Goal: Task Accomplishment & Management: Manage account settings

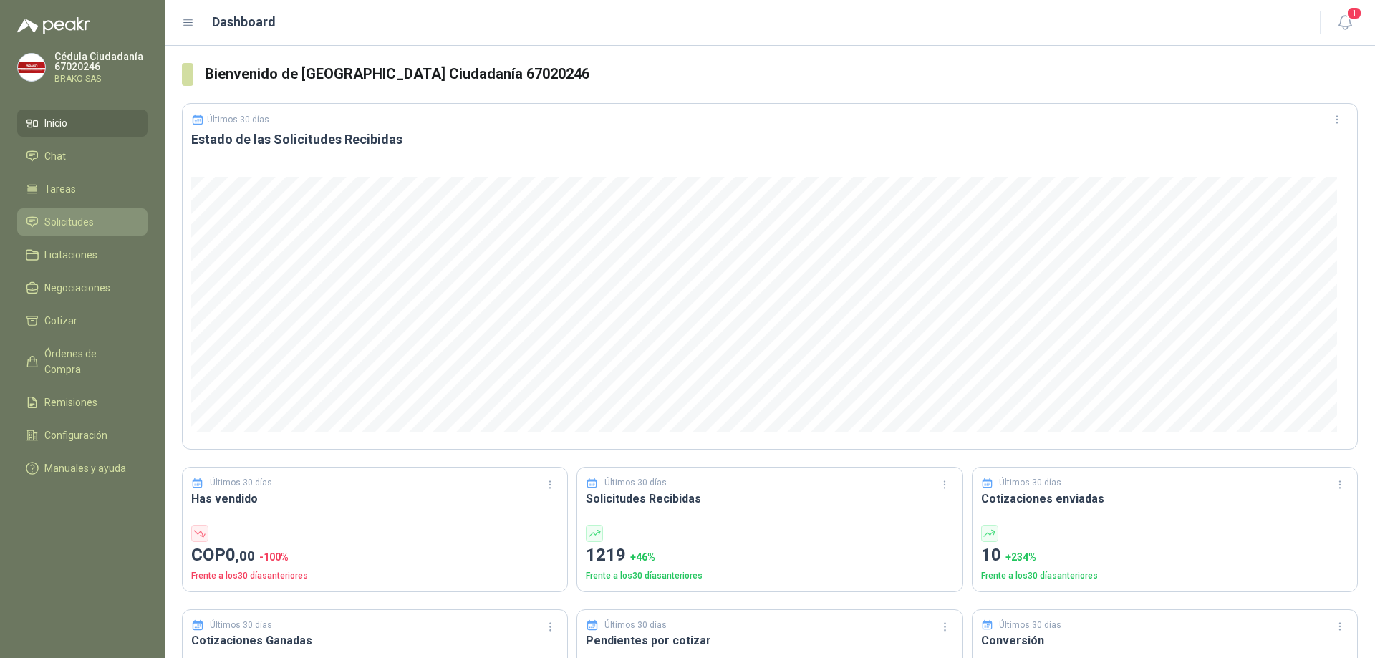
click at [97, 216] on li "Solicitudes" at bounding box center [82, 222] width 113 height 16
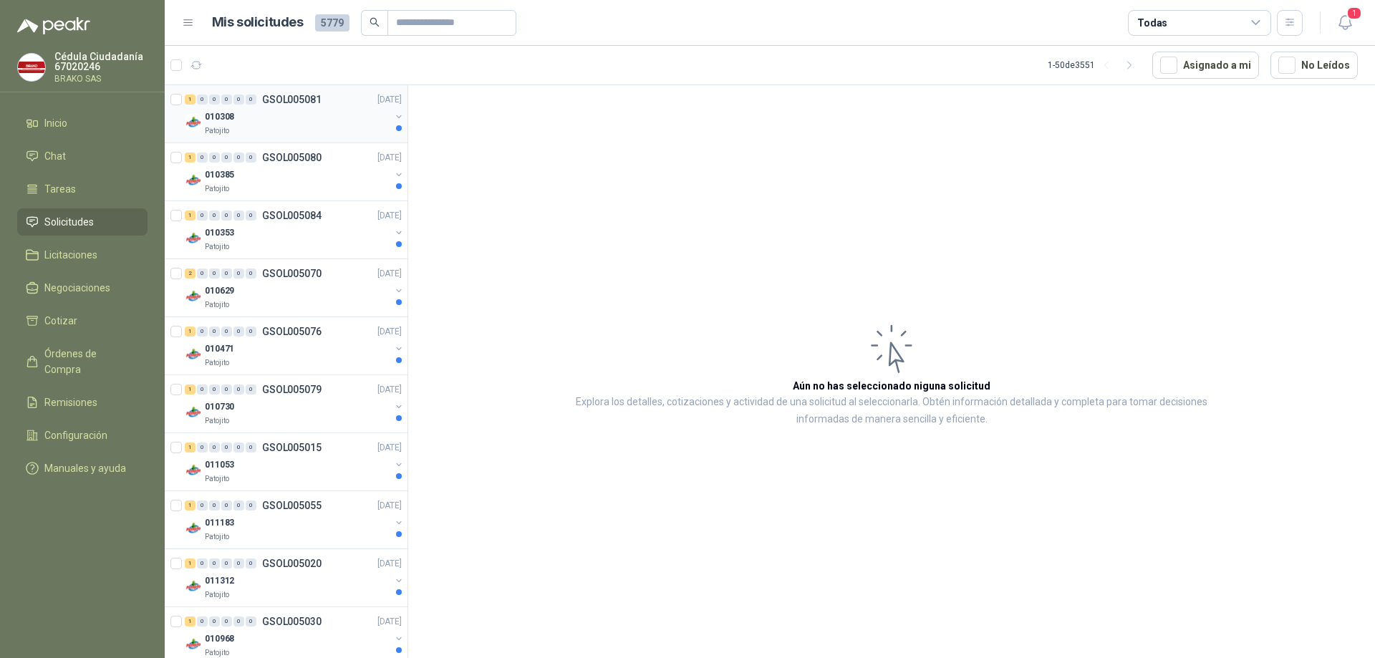
click at [256, 115] on div "010308" at bounding box center [297, 116] width 185 height 17
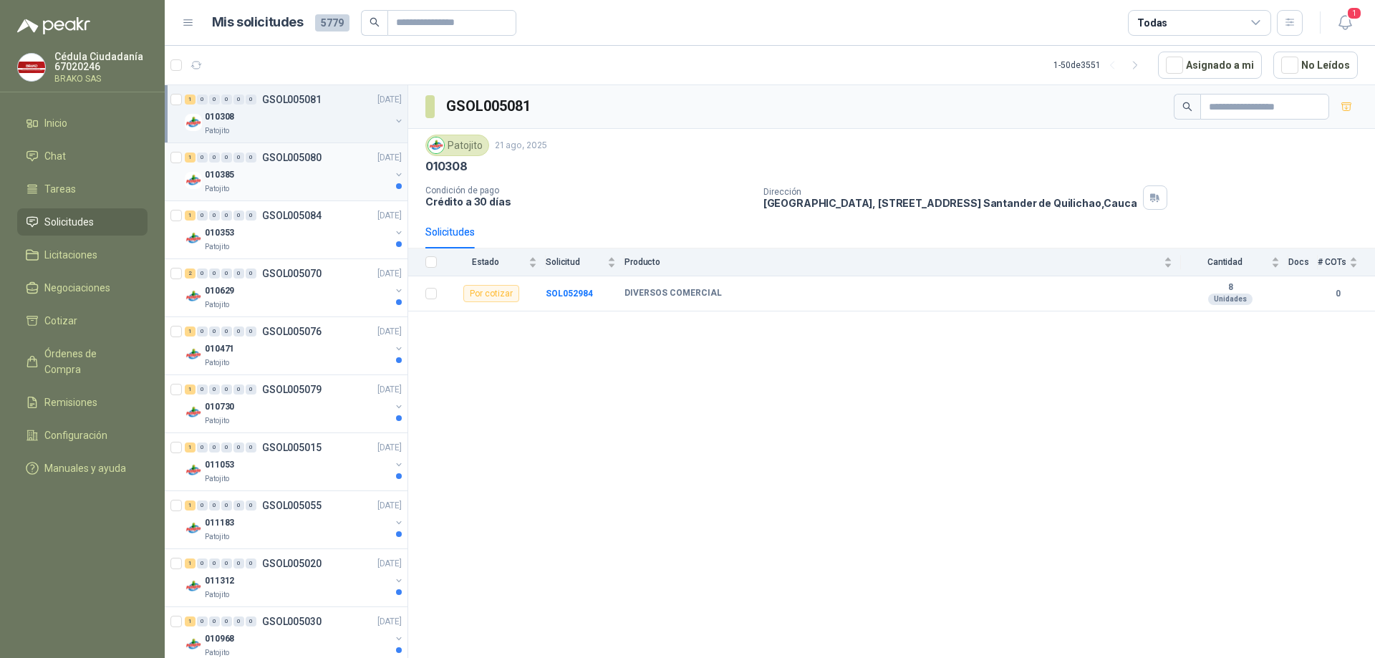
click at [231, 190] on div "Patojito" at bounding box center [297, 188] width 185 height 11
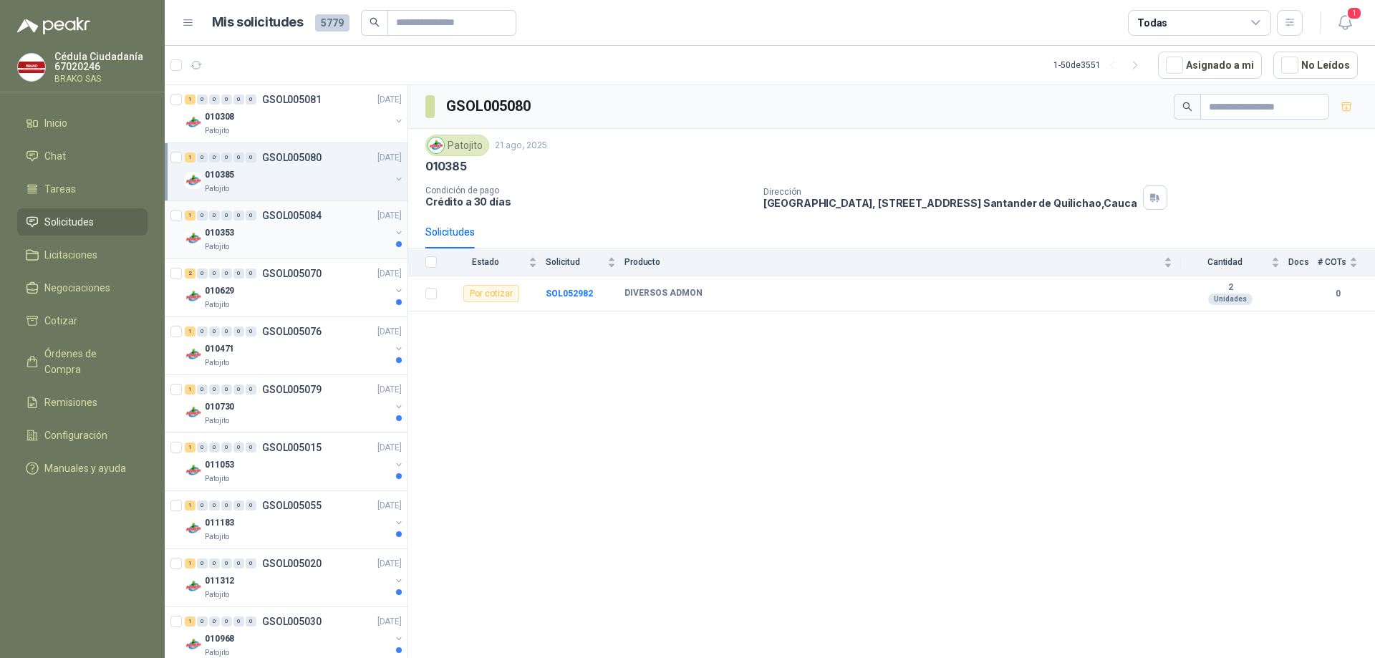
click at [237, 244] on div "Patojito" at bounding box center [297, 246] width 185 height 11
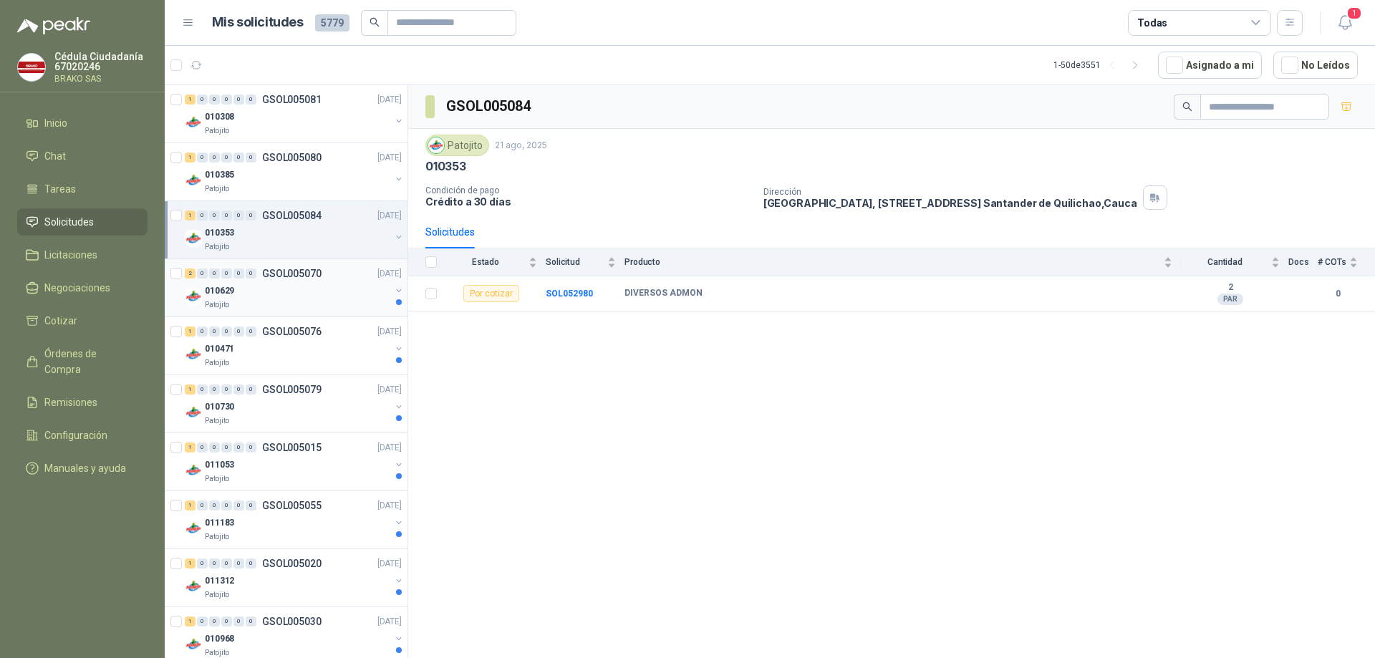
click at [239, 299] on div "010629" at bounding box center [297, 290] width 185 height 17
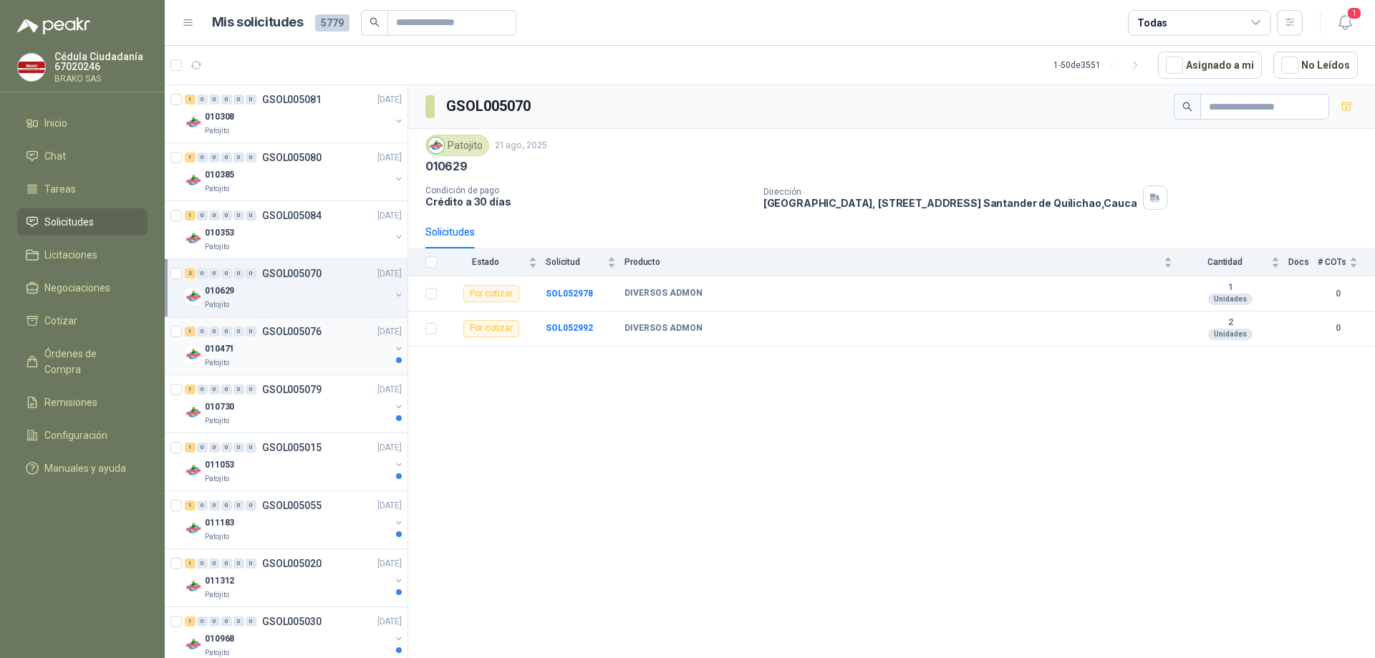
click at [246, 358] on div "Patojito" at bounding box center [297, 362] width 185 height 11
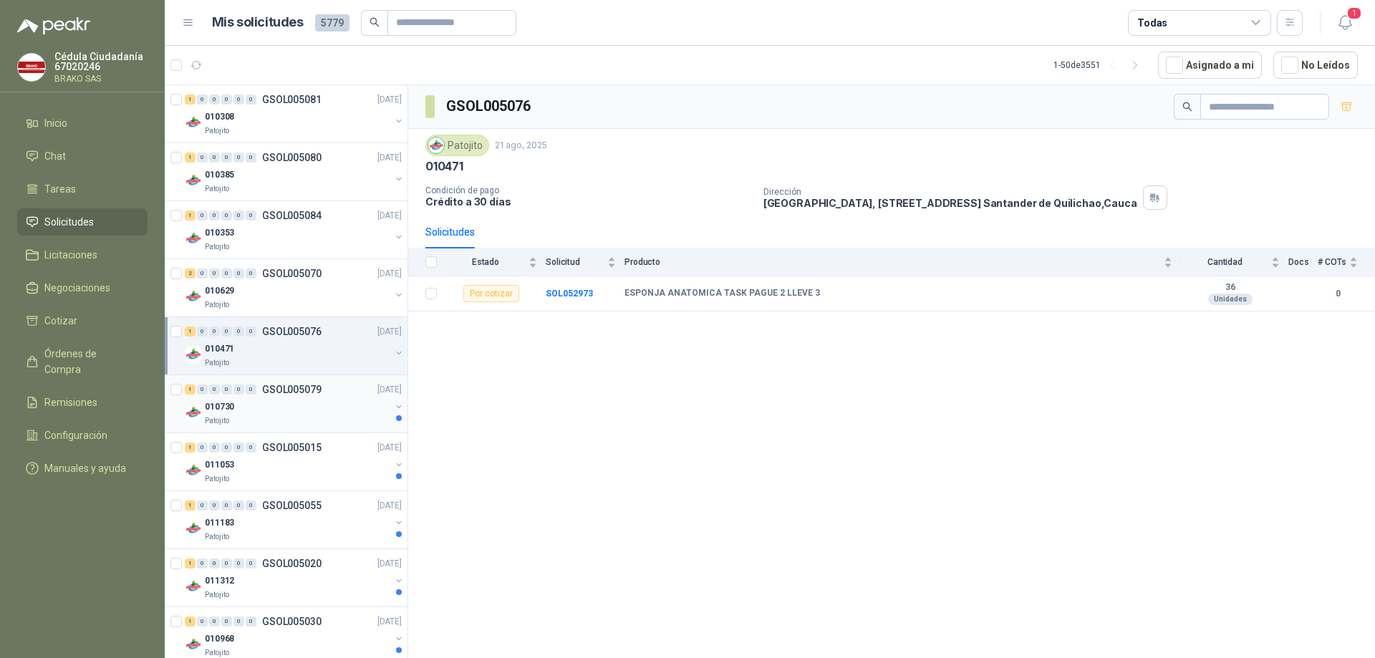
click at [266, 407] on div "010730" at bounding box center [297, 406] width 185 height 17
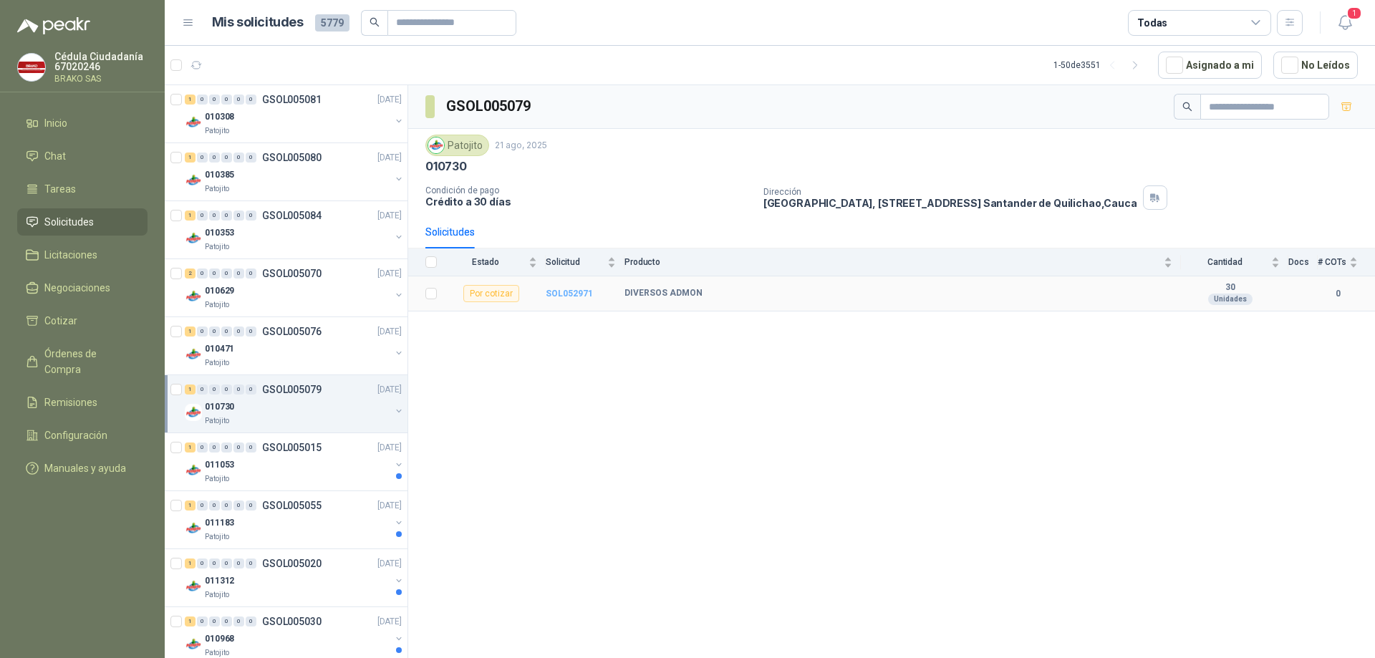
click at [571, 295] on b "SOL052971" at bounding box center [569, 294] width 47 height 10
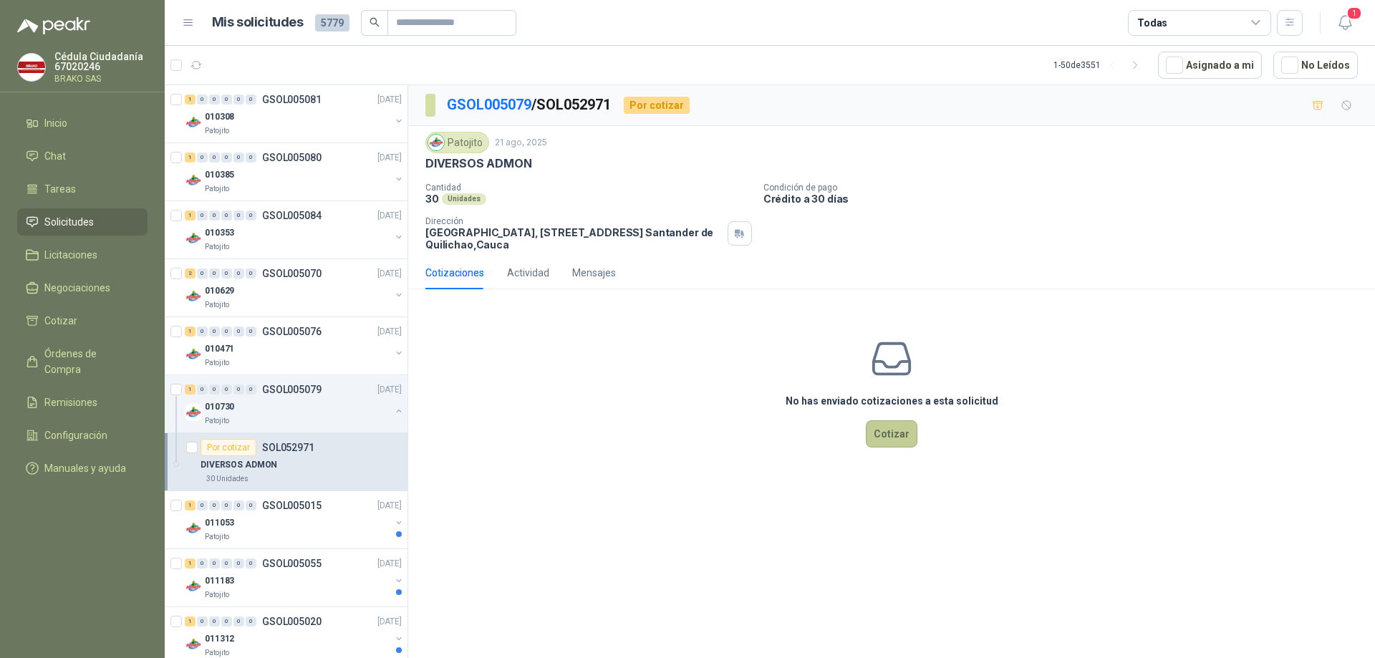
click at [889, 439] on button "Cotizar" at bounding box center [892, 433] width 52 height 27
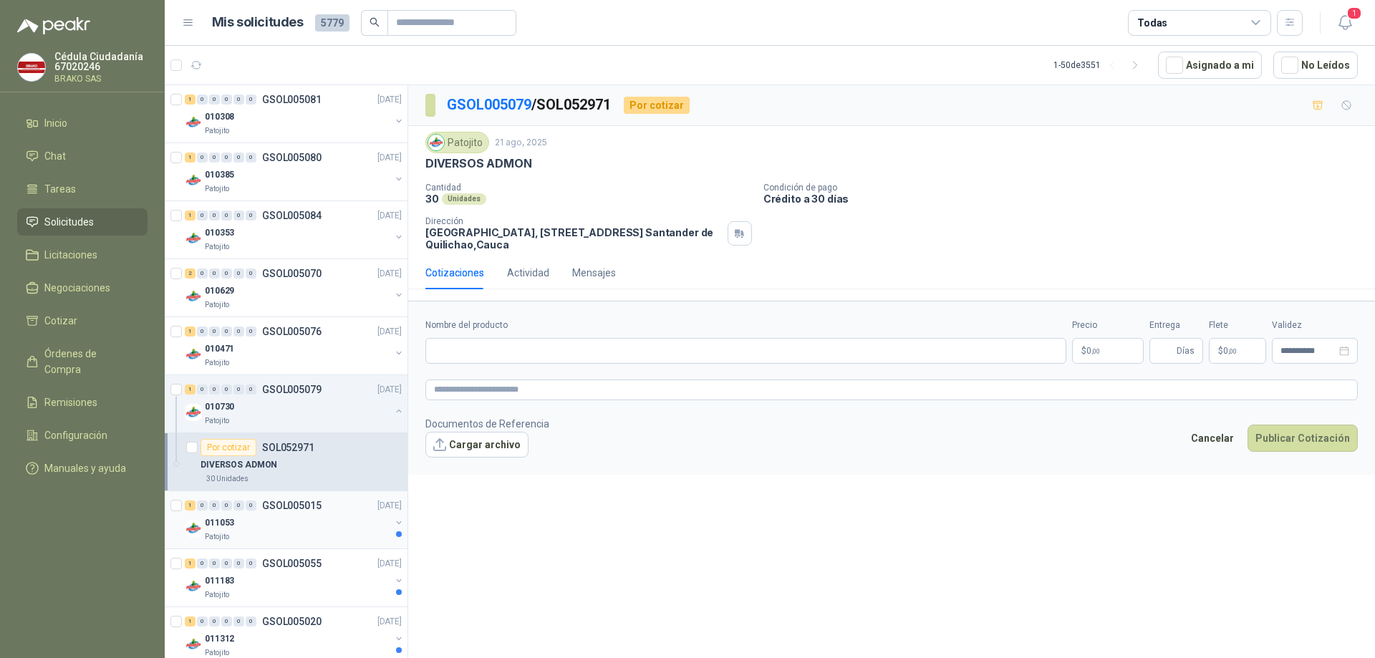
click at [240, 524] on div "011053" at bounding box center [297, 522] width 185 height 17
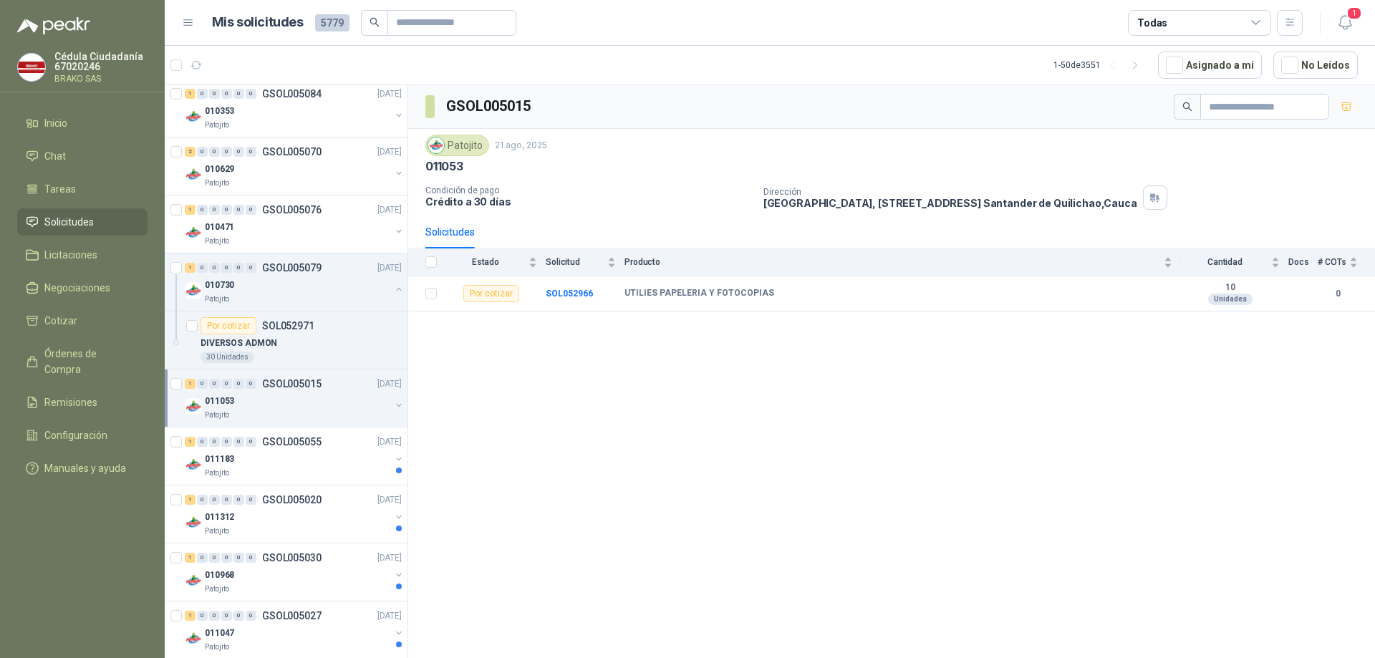
scroll to position [143, 0]
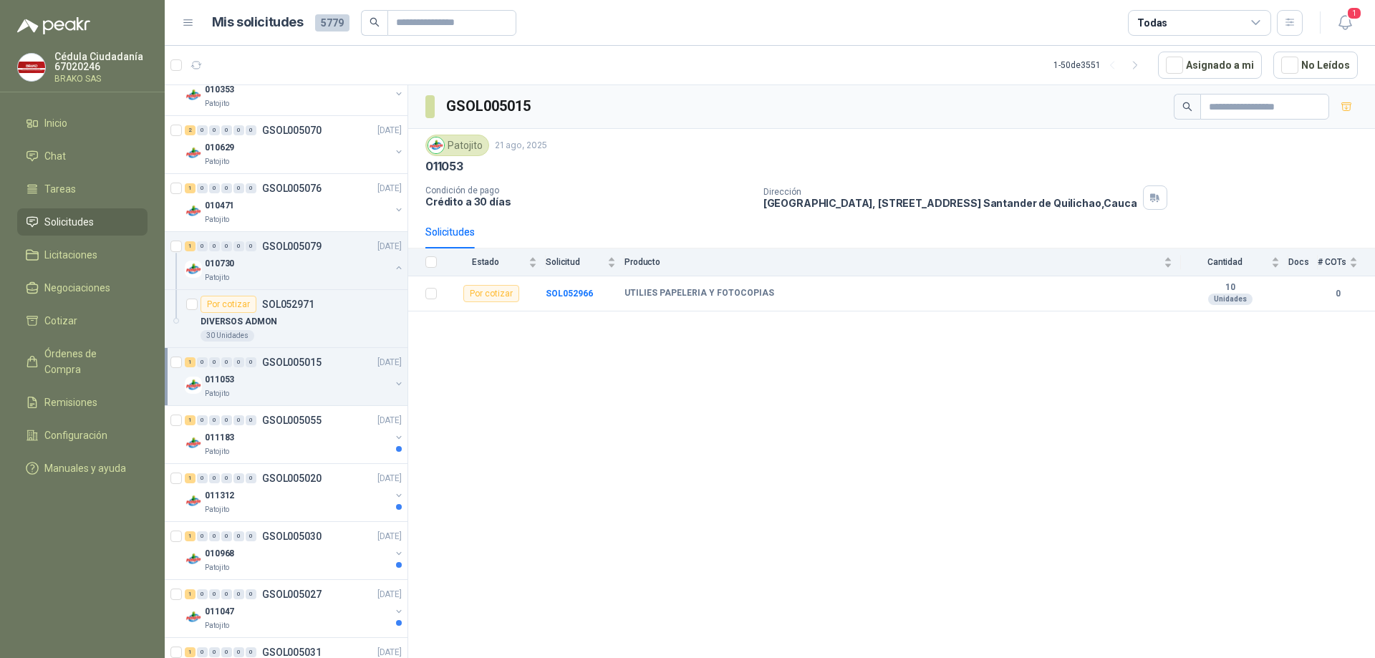
click at [252, 390] on div "Patojito" at bounding box center [297, 393] width 185 height 11
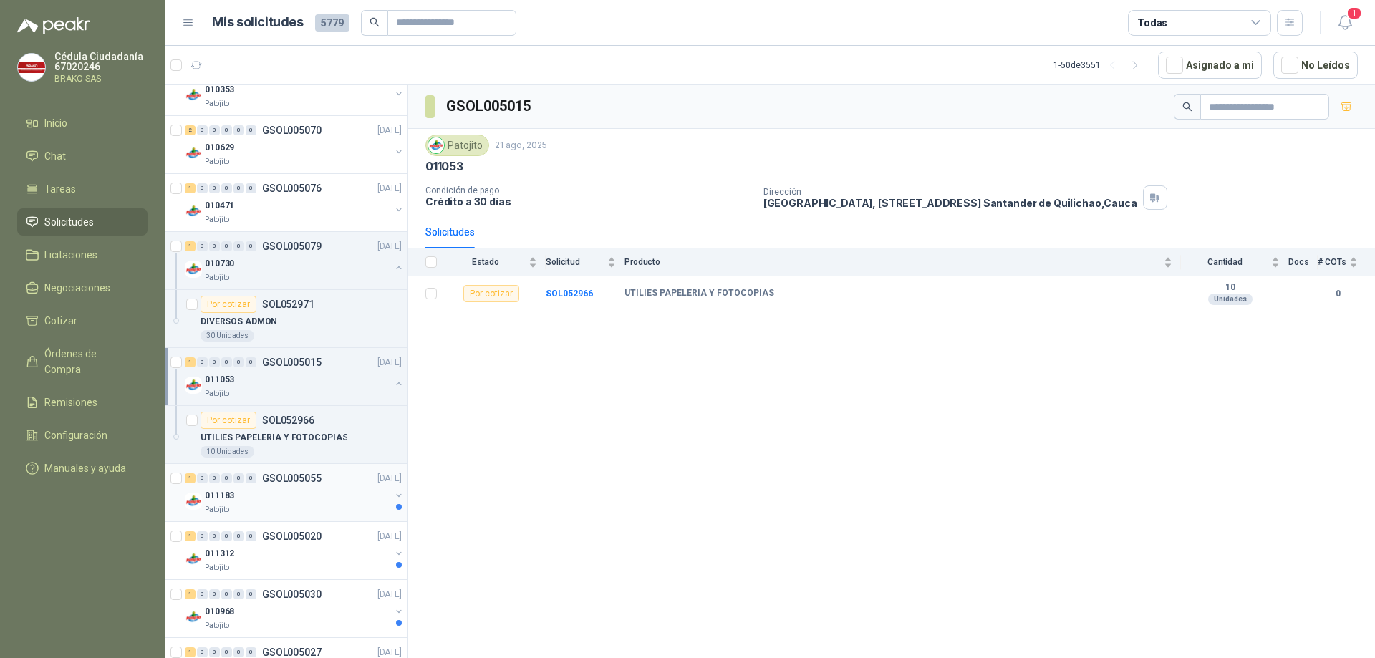
click at [232, 503] on div "011183" at bounding box center [297, 495] width 185 height 17
click at [247, 554] on div "011312" at bounding box center [297, 553] width 185 height 17
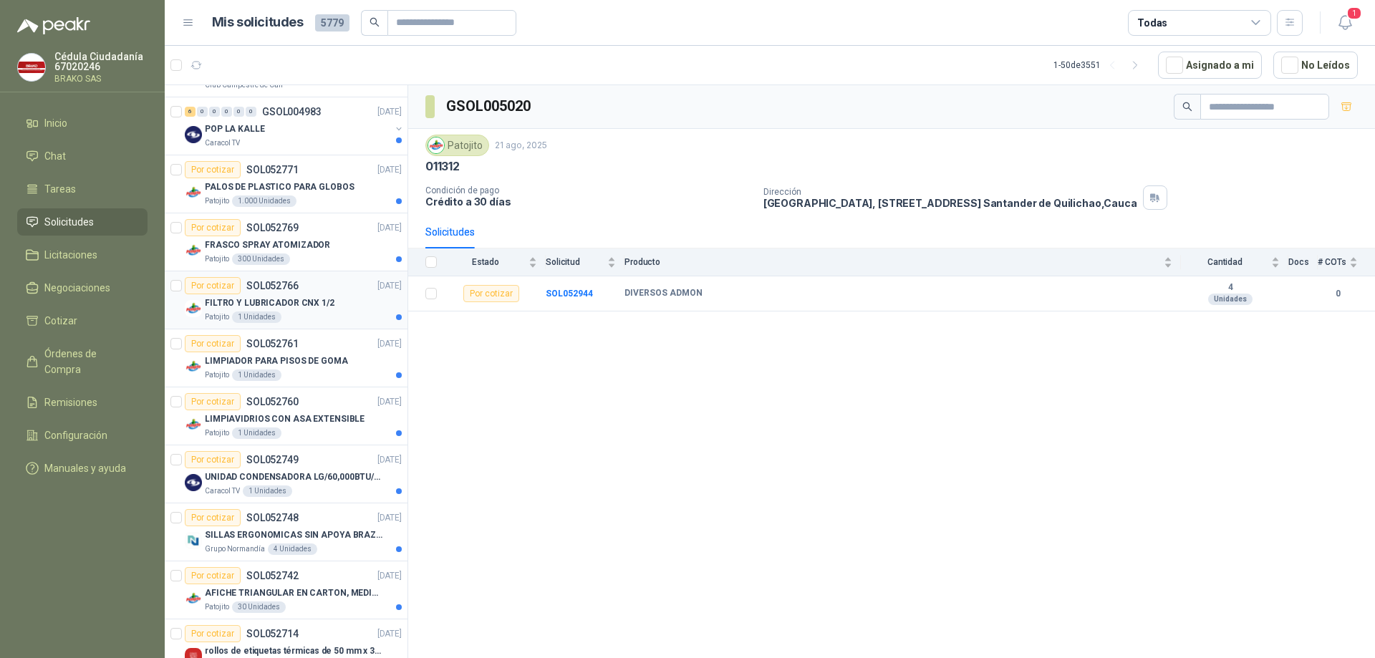
scroll to position [2077, 0]
